Goal: Task Accomplishment & Management: Manage account settings

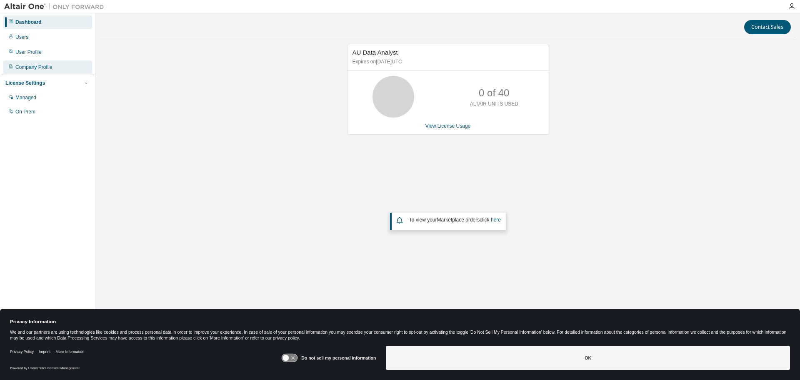
click at [43, 72] on div "Company Profile" at bounding box center [47, 66] width 89 height 13
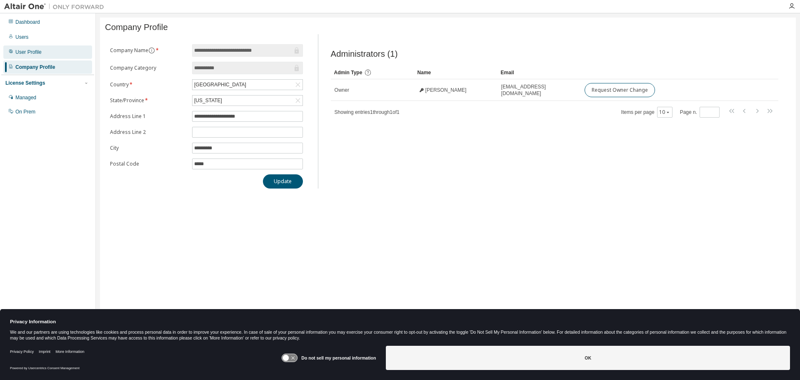
click at [32, 50] on div "User Profile" at bounding box center [28, 52] width 26 height 7
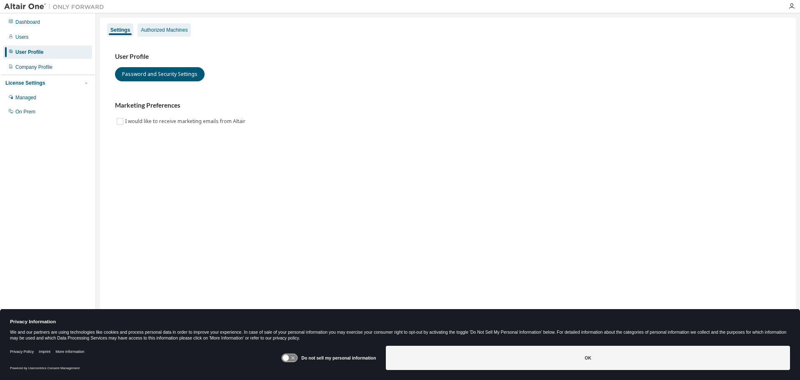
click at [170, 29] on div "Authorized Machines" at bounding box center [164, 30] width 47 height 7
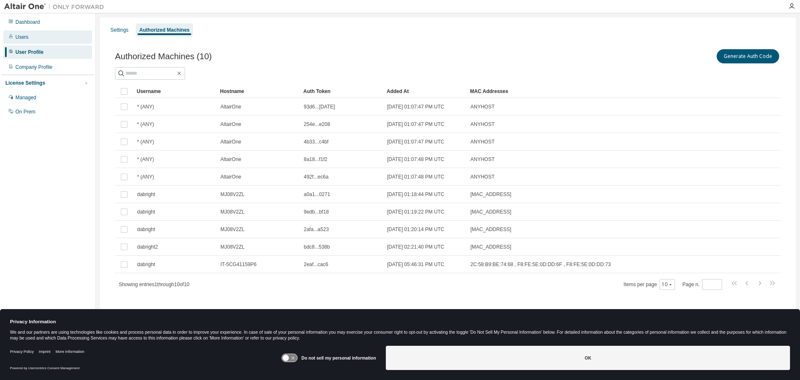
click at [31, 43] on div "Users" at bounding box center [47, 36] width 89 height 13
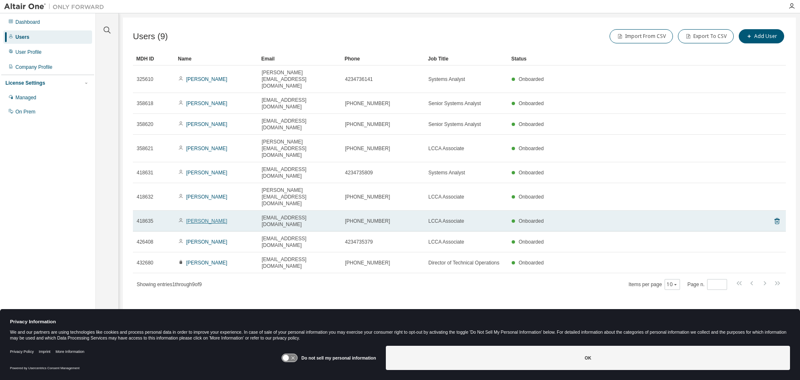
click at [198, 218] on link "Ami Dalton" at bounding box center [206, 221] width 41 height 6
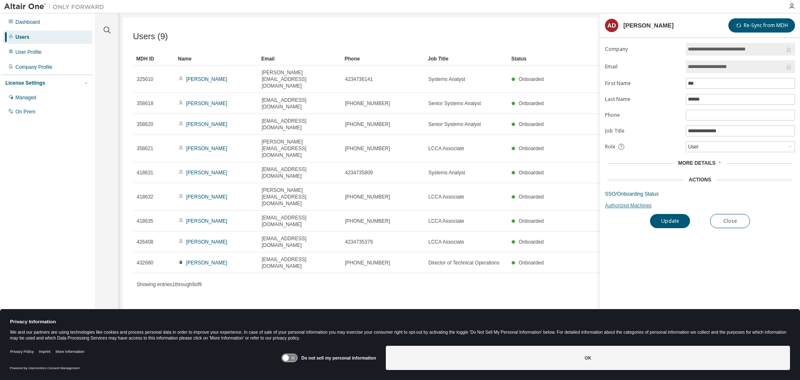
click at [629, 207] on link "Authorized Machines" at bounding box center [700, 205] width 190 height 7
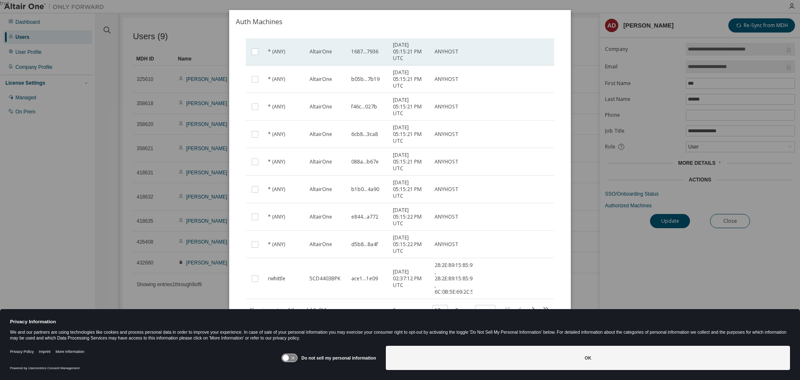
scroll to position [85, 0]
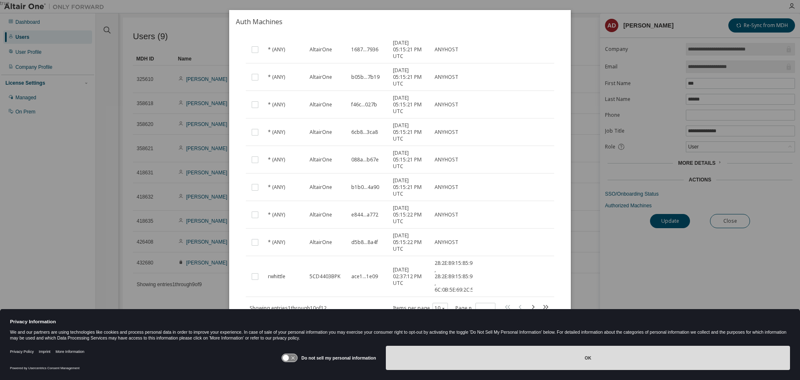
click at [587, 359] on button "OK" at bounding box center [588, 357] width 404 height 24
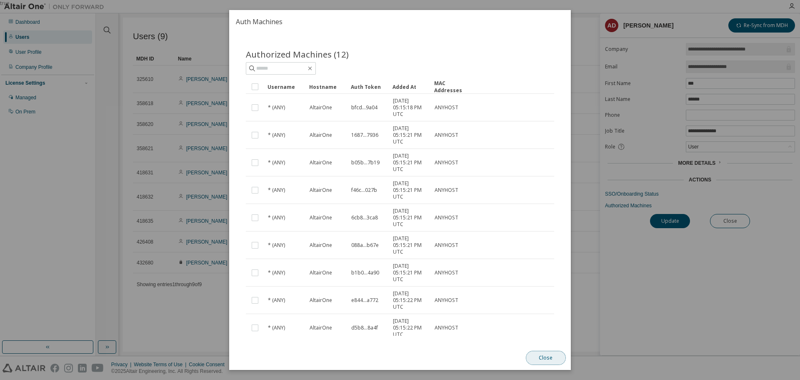
click at [551, 358] on button "Close" at bounding box center [546, 357] width 40 height 14
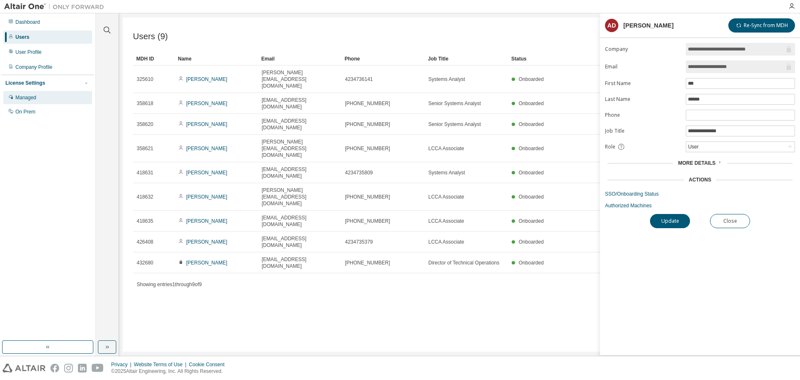
click at [25, 100] on div "Managed" at bounding box center [25, 97] width 21 height 7
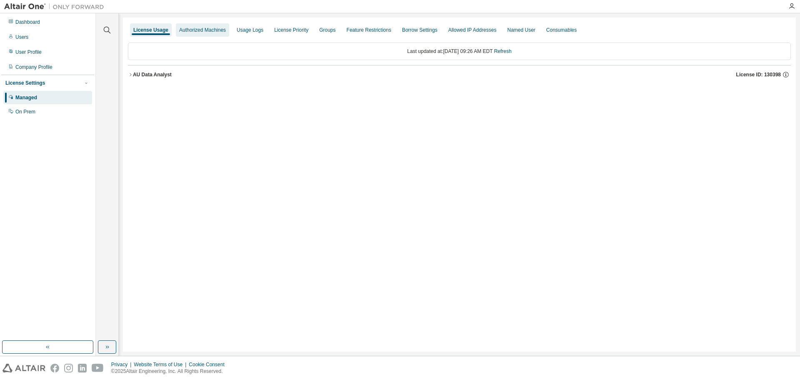
click at [200, 33] on div "Authorized Machines" at bounding box center [202, 29] width 53 height 13
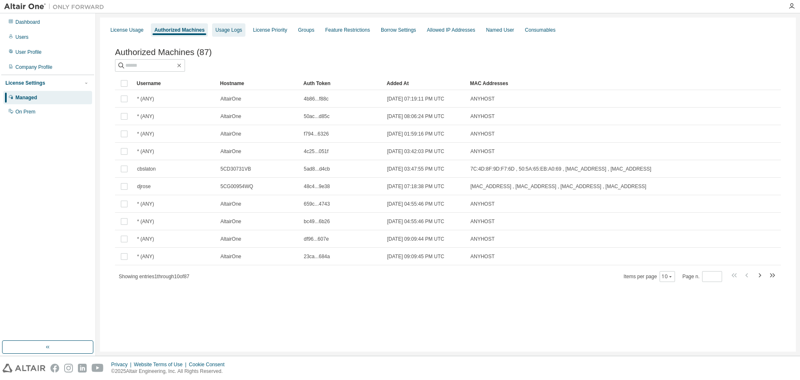
click at [221, 34] on div "Usage Logs" at bounding box center [228, 29] width 33 height 13
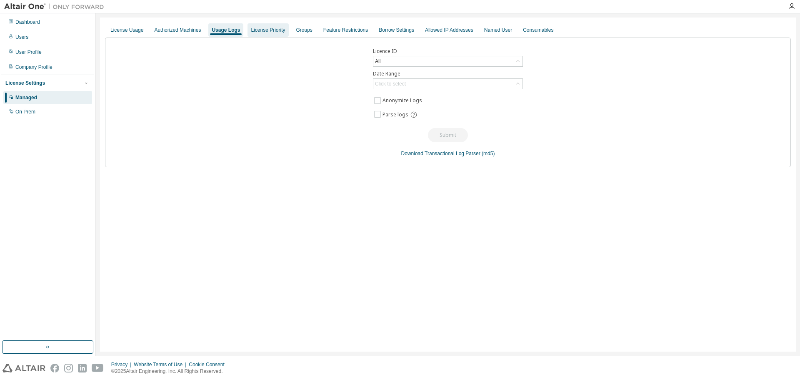
click at [257, 35] on div "License Priority" at bounding box center [267, 29] width 41 height 13
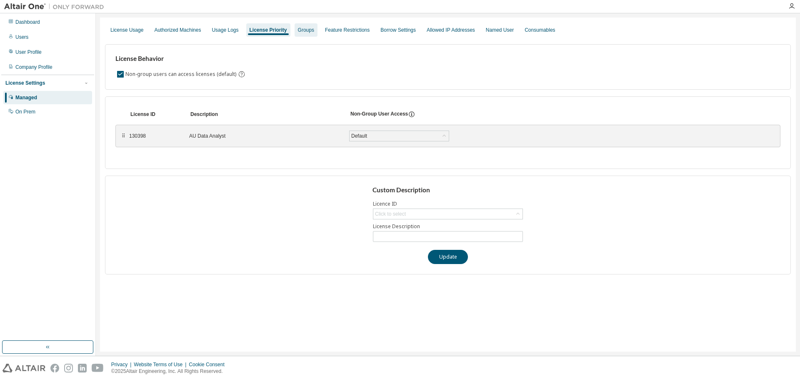
click at [303, 34] on div "Groups" at bounding box center [306, 29] width 23 height 13
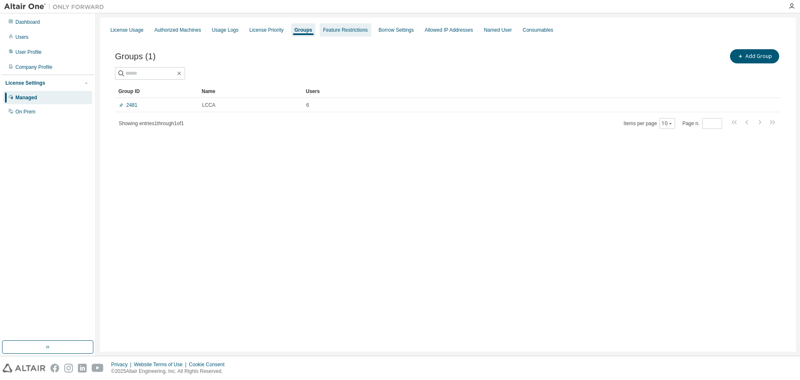
click at [341, 35] on div "Feature Restrictions" at bounding box center [345, 29] width 51 height 13
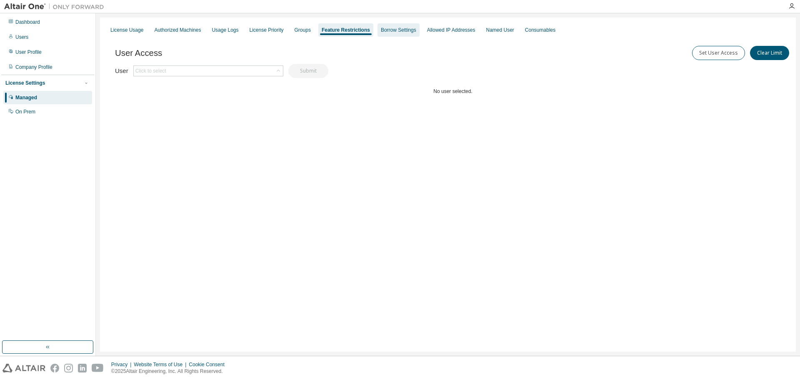
click at [392, 30] on div "Borrow Settings" at bounding box center [398, 30] width 35 height 7
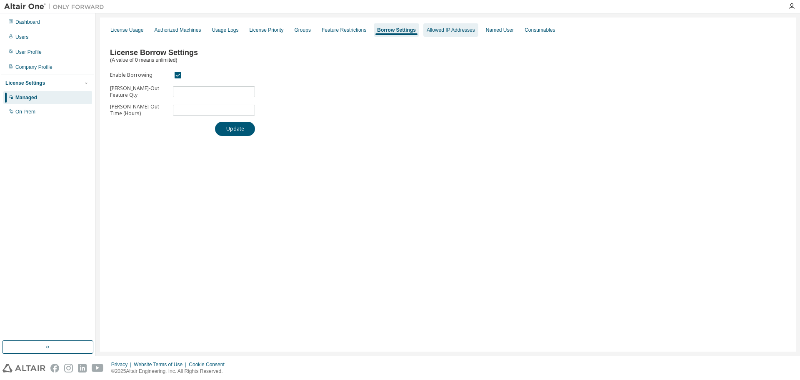
click at [431, 31] on div "Allowed IP Addresses" at bounding box center [451, 30] width 48 height 7
